Goal: Task Accomplishment & Management: Use online tool/utility

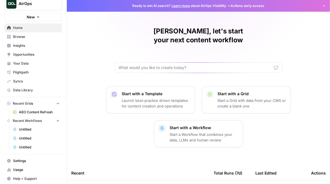
scroll to position [8, 0]
click at [24, 131] on span "Untitled" at bounding box center [39, 129] width 41 height 5
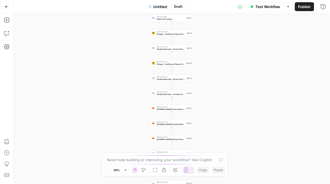
click at [7, 6] on icon "button" at bounding box center [6, 6] width 3 height 3
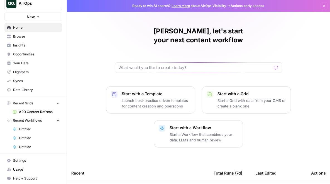
click at [32, 118] on span "Recent Workflows" at bounding box center [27, 120] width 29 height 5
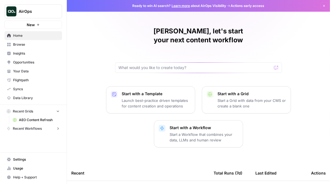
click at [30, 44] on span "Browse" at bounding box center [36, 44] width 46 height 5
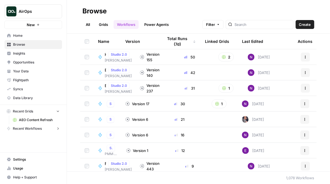
click at [85, 25] on link "All" at bounding box center [87, 24] width 11 height 9
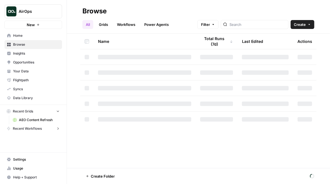
click at [25, 14] on button "AirOps" at bounding box center [33, 11] width 58 height 14
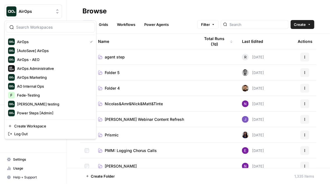
click at [170, 2] on header "Browse All Grids Workflows Power Agents Filter Create" at bounding box center [198, 17] width 263 height 34
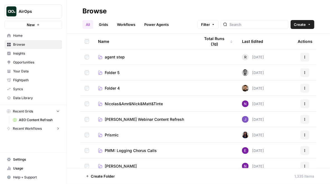
click at [122, 27] on link "Workflows" at bounding box center [126, 24] width 25 height 9
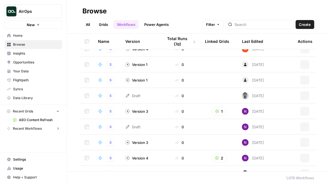
scroll to position [156, 0]
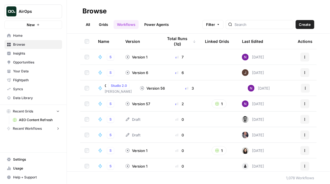
click at [307, 25] on span "Create" at bounding box center [305, 25] width 12 height 6
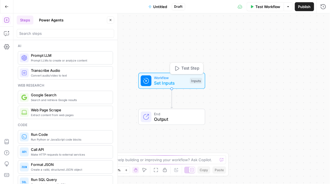
click at [174, 80] on span "Set Inputs" at bounding box center [170, 83] width 33 height 7
click at [174, 80] on div "Inputs Close Add Field Options" at bounding box center [238, 98] width 183 height 171
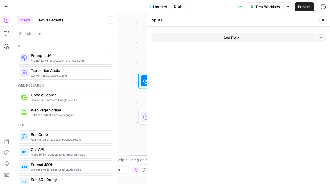
click at [219, 41] on button "Add Field" at bounding box center [234, 37] width 164 height 9
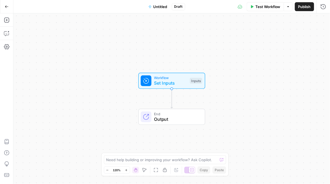
click at [162, 73] on div "Workflow Set Inputs Inputs Test Step" at bounding box center [171, 81] width 67 height 16
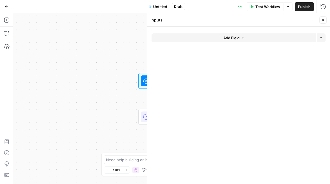
click at [205, 38] on button "Add Field" at bounding box center [234, 37] width 164 height 9
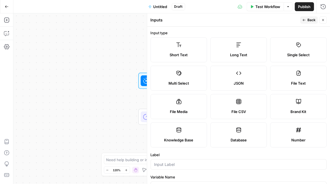
click at [188, 49] on label "Short Text" at bounding box center [179, 49] width 56 height 25
click at [171, 164] on input "Label" at bounding box center [238, 165] width 169 height 6
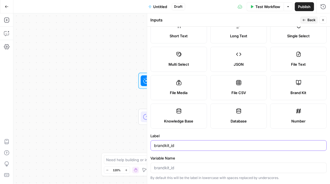
scroll to position [29, 0]
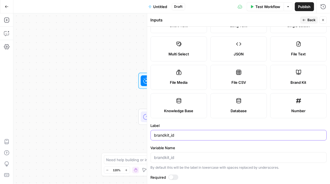
type input "brandkit_id"
click at [327, 16] on header "Inputs Back Close" at bounding box center [238, 19] width 183 height 13
click at [311, 21] on span "Back" at bounding box center [312, 20] width 8 height 5
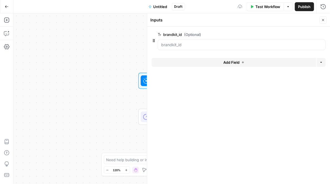
click at [216, 62] on button "Add Field" at bounding box center [234, 62] width 164 height 9
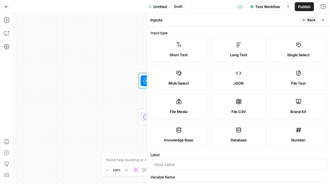
click at [181, 54] on span "Short Text" at bounding box center [179, 55] width 18 height 6
click at [195, 160] on div at bounding box center [239, 164] width 176 height 11
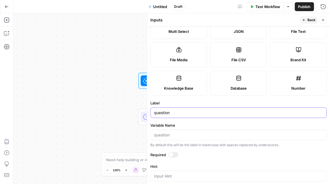
scroll to position [53, 0]
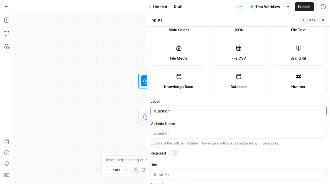
type input "question"
click at [326, 21] on button "Close" at bounding box center [323, 19] width 7 height 7
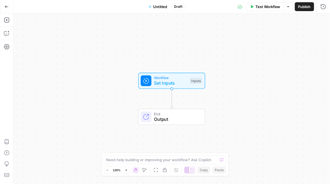
click at [156, 82] on span "Set Inputs" at bounding box center [170, 83] width 33 height 7
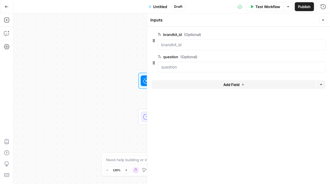
click at [322, 21] on icon "button" at bounding box center [322, 19] width 3 height 3
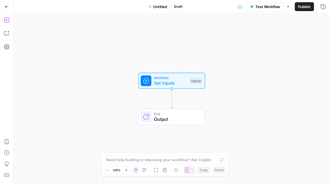
click at [6, 18] on icon "button" at bounding box center [7, 20] width 6 height 6
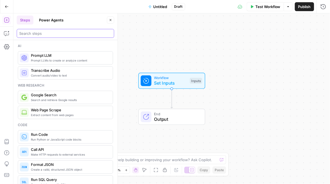
click at [50, 36] on input "search" at bounding box center [65, 34] width 92 height 6
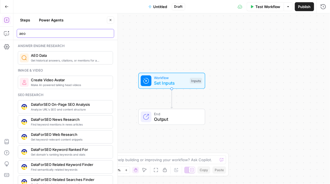
type input "aeo"
click at [44, 56] on span "AEO Data" at bounding box center [69, 56] width 77 height 6
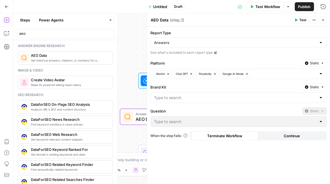
click at [322, 87] on icon "button" at bounding box center [323, 87] width 2 height 1
click at [302, 112] on span "Liquid" at bounding box center [303, 111] width 31 height 6
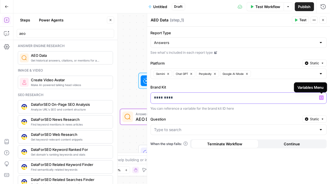
click at [322, 95] on button "Variables Menu" at bounding box center [321, 97] width 4 height 4
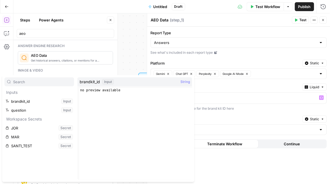
click at [282, 108] on div "You can reference a variable for the brand kit ID here" at bounding box center [239, 108] width 176 height 5
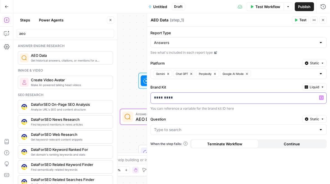
click at [321, 98] on icon "button" at bounding box center [321, 97] width 3 height 3
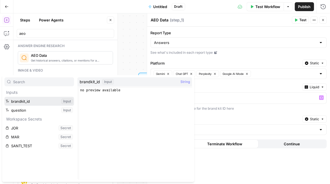
click at [26, 102] on button "Select variable brandkit_id" at bounding box center [39, 101] width 70 height 9
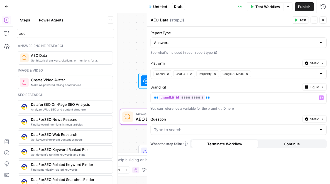
click at [259, 109] on div "You can reference a variable for the brand kit ID here" at bounding box center [239, 108] width 176 height 5
click at [321, 118] on icon "button" at bounding box center [322, 118] width 3 height 3
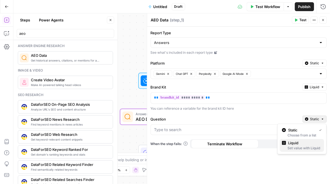
click at [304, 147] on div "Set value with Liquid" at bounding box center [302, 148] width 40 height 5
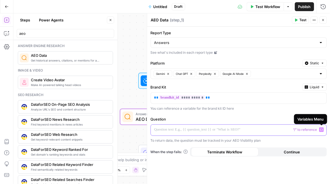
click at [321, 128] on icon "button" at bounding box center [321, 129] width 3 height 3
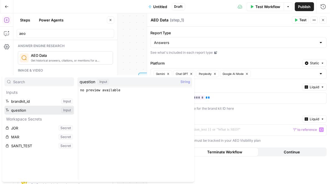
click at [43, 109] on button "Select variable question" at bounding box center [39, 110] width 70 height 9
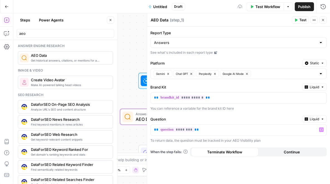
click at [203, 114] on div "**********" at bounding box center [238, 106] width 183 height 158
click at [322, 18] on icon "button" at bounding box center [322, 19] width 3 height 3
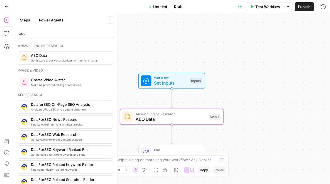
click at [270, 85] on div "Workflow Set Inputs Inputs Answer Engine Research AEO Data Step 1 End Output" at bounding box center [171, 98] width 316 height 171
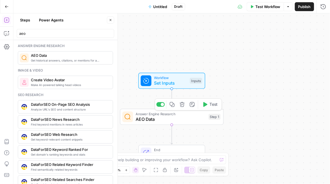
click at [181, 117] on span "AEO Data" at bounding box center [171, 119] width 70 height 7
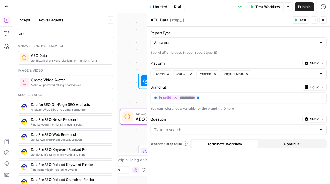
click at [326, 21] on button "Close" at bounding box center [323, 19] width 7 height 7
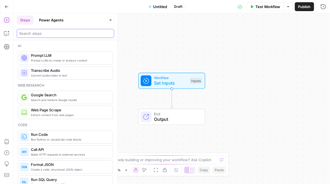
click at [24, 33] on input "search" at bounding box center [65, 34] width 92 height 6
click at [9, 5] on button "Go Back" at bounding box center [7, 7] width 10 height 10
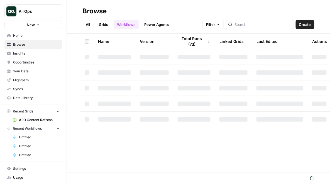
click at [31, 75] on link "Your Data" at bounding box center [33, 71] width 58 height 9
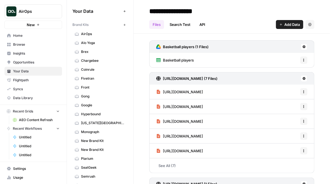
click at [39, 47] on link "Browse" at bounding box center [33, 44] width 58 height 9
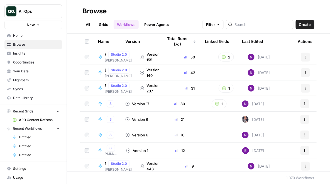
click at [33, 67] on link "Your Data" at bounding box center [33, 71] width 58 height 9
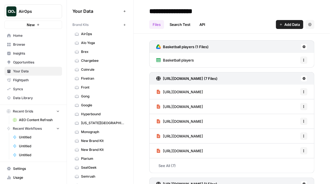
click at [100, 38] on link "AirOps" at bounding box center [99, 34] width 55 height 9
